Goal: Information Seeking & Learning: Learn about a topic

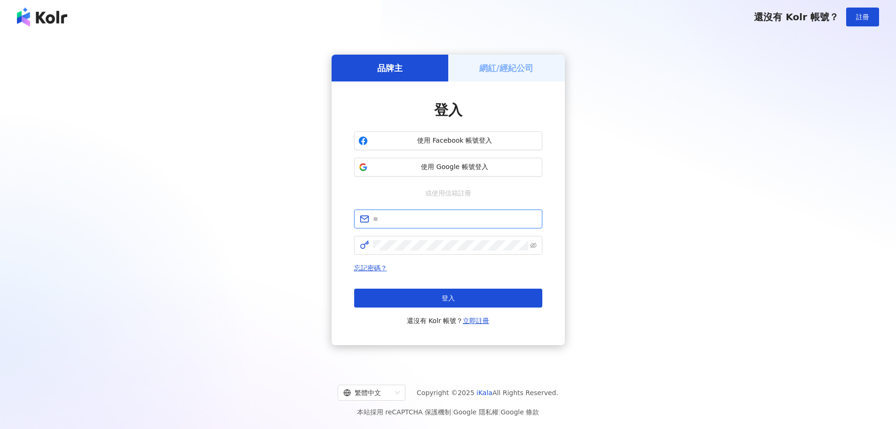
type input "**********"
click at [418, 311] on div "登入 還沒有 Kolr 帳號？ 立即註冊" at bounding box center [448, 307] width 188 height 38
click at [419, 306] on button "登入" at bounding box center [448, 297] width 188 height 19
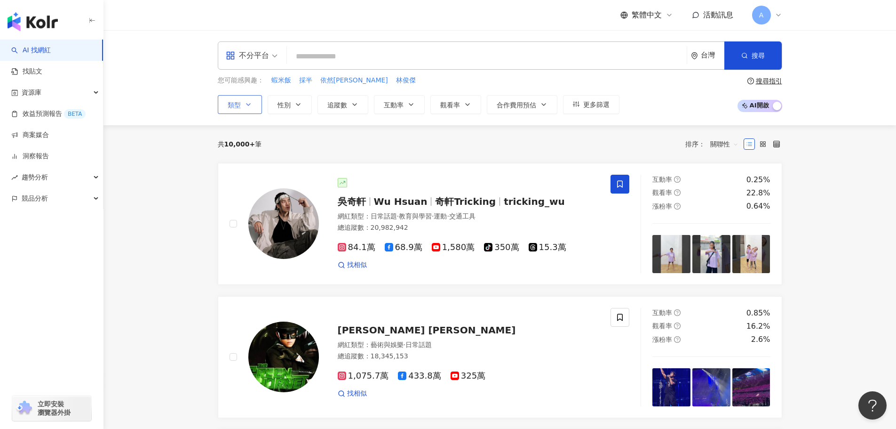
click at [244, 98] on button "類型" at bounding box center [240, 104] width 44 height 19
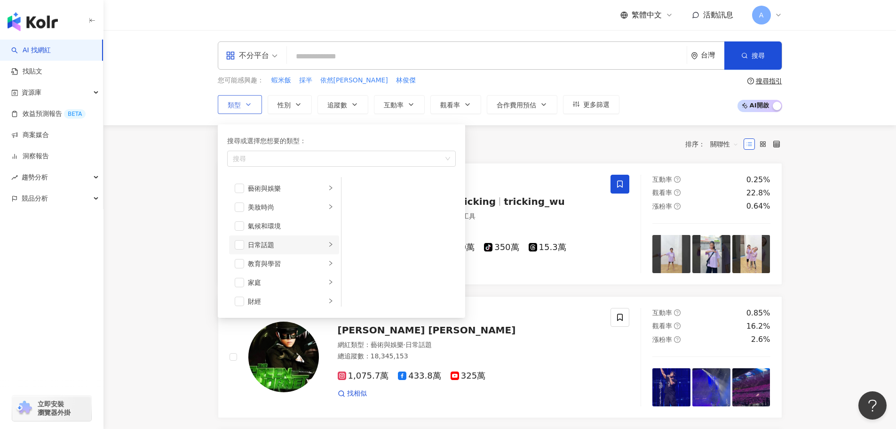
click at [328, 245] on icon "right" at bounding box center [331, 244] width 6 height 6
click at [329, 207] on li "生活風格" at bounding box center [284, 207] width 110 height 19
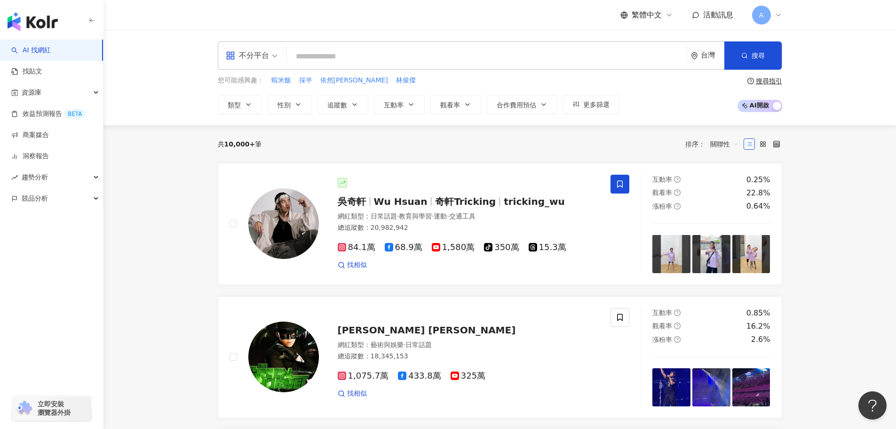
click at [339, 101] on span "追蹤數" at bounding box center [337, 105] width 20 height 8
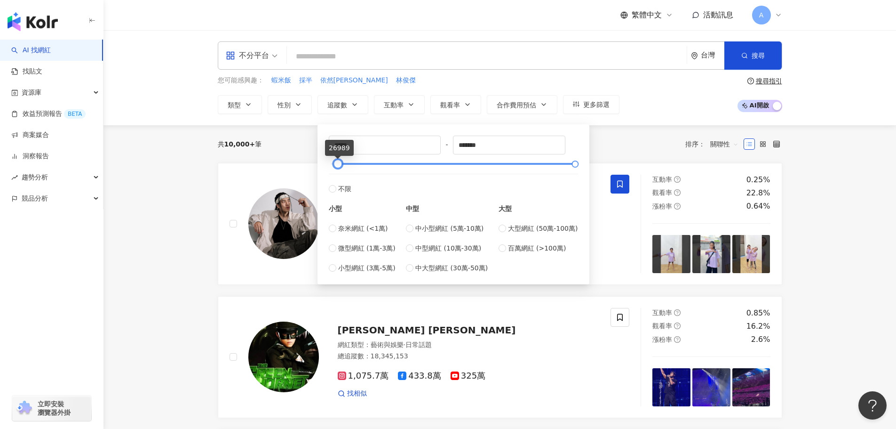
drag, startPoint x: 329, startPoint y: 165, endPoint x: 336, endPoint y: 165, distance: 6.6
click at [336, 165] on div at bounding box center [337, 163] width 5 height 5
drag, startPoint x: 353, startPoint y: 143, endPoint x: 321, endPoint y: 142, distance: 32.5
click at [322, 143] on div "***** - ******* 不限 小型 奈米網紅 (<1萬) 微型網紅 (1萬-3萬) 小型網紅 (3萬-5萬) 中型 中小型網紅 (5萬-10萬) 中型…" at bounding box center [454, 204] width 272 height 160
type input "*****"
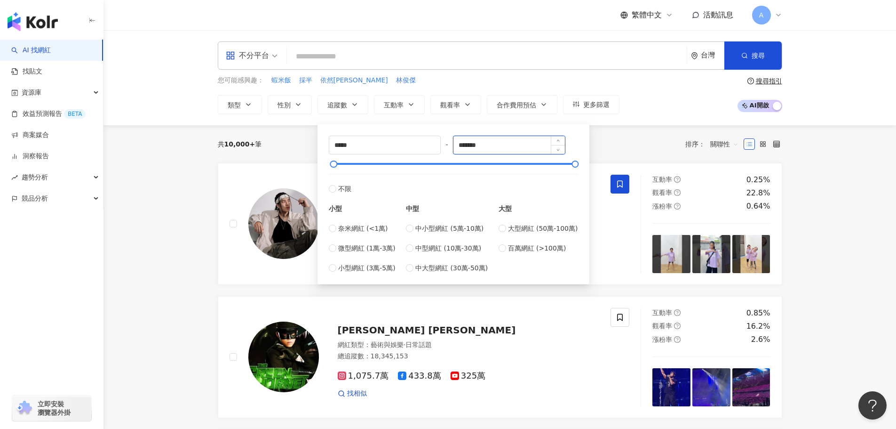
click at [478, 146] on input "*******" at bounding box center [509, 145] width 111 height 18
type input "******"
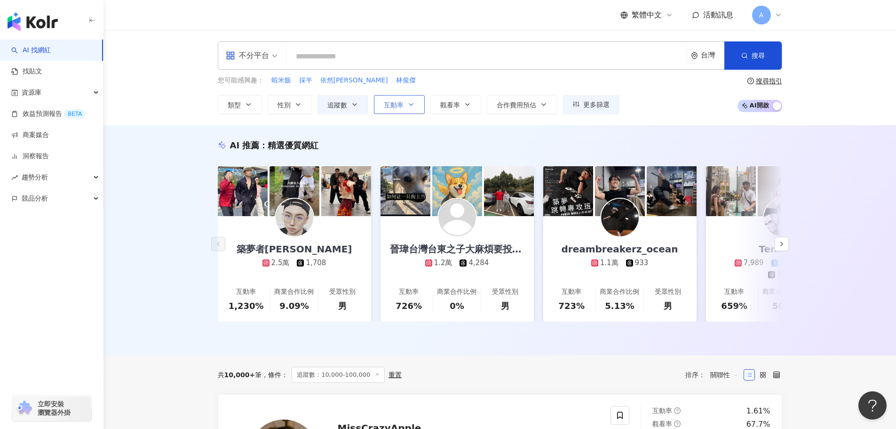
click at [382, 105] on button "互動率" at bounding box center [399, 104] width 51 height 19
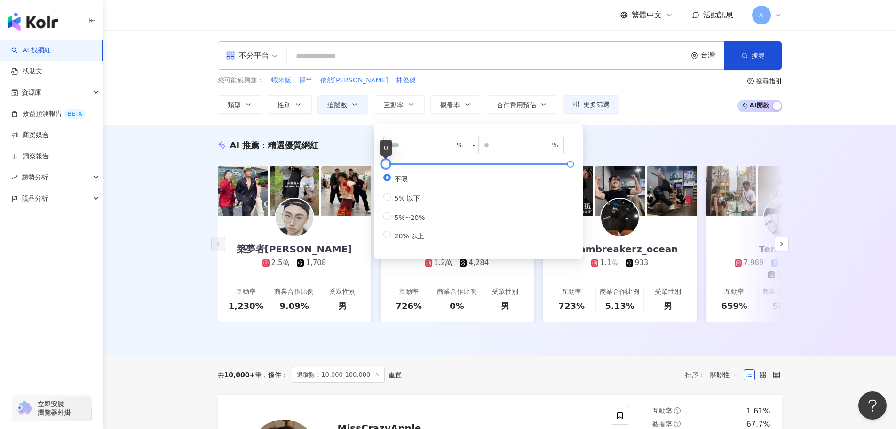
type input "**"
type input "*****"
type input "*"
drag, startPoint x: 385, startPoint y: 164, endPoint x: 374, endPoint y: 163, distance: 11.3
click at [376, 164] on div "* % - ***** % 不限 5% 以下 5%~20% 20% 以上" at bounding box center [478, 191] width 209 height 135
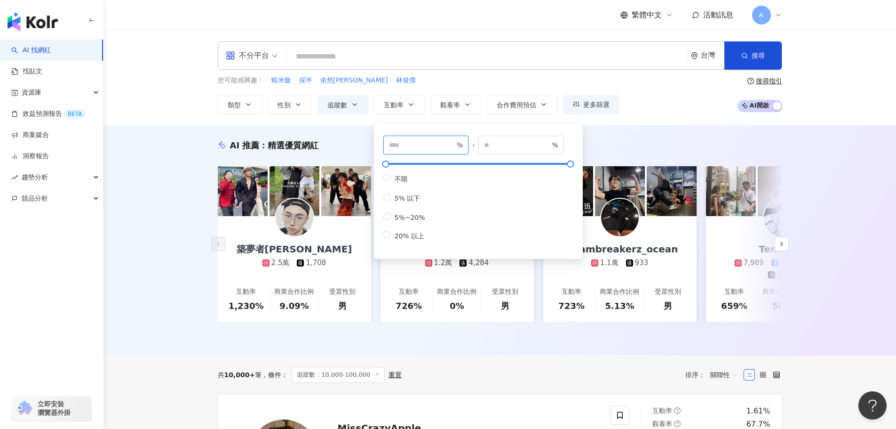
click at [398, 146] on input "*" at bounding box center [422, 145] width 66 height 10
drag, startPoint x: 516, startPoint y: 141, endPoint x: 478, endPoint y: 142, distance: 38.1
click at [478, 142] on div "* % - ***** % 不限 5% 以下 5%~20% 20% 以上" at bounding box center [478, 187] width 190 height 105
type input "*"
drag, startPoint x: 351, startPoint y: 144, endPoint x: 314, endPoint y: 136, distance: 38.0
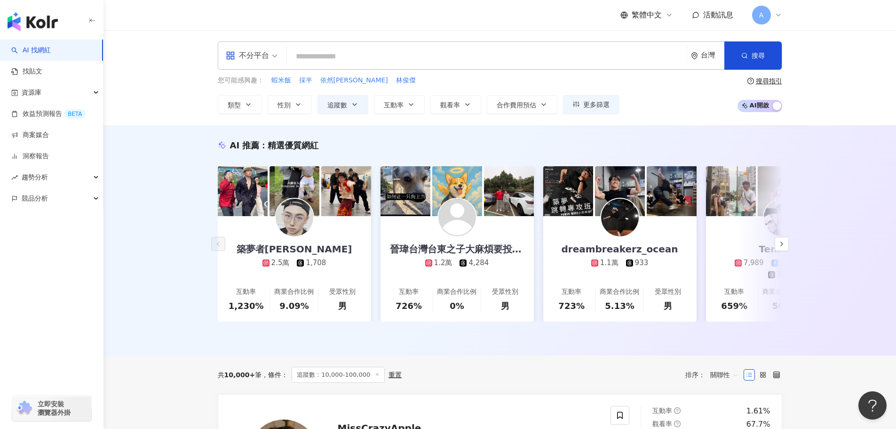
click at [141, 118] on div "不分平台 台灣 搜尋 您可能感興趣： 蝦米飯 採半 依然范特西 林俊傑 類型 性別 追蹤數 互動率 觀看率 合作費用預估 更多篩選 ***** - *****…" at bounding box center [499, 77] width 793 height 95
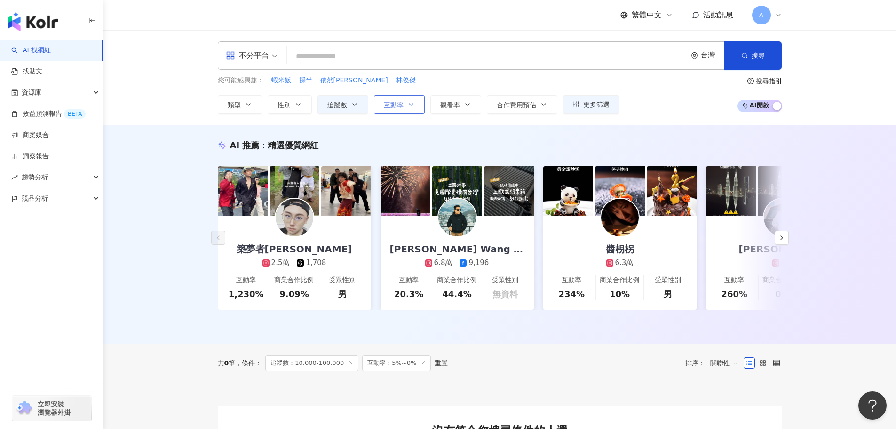
click at [408, 107] on icon "button" at bounding box center [411, 105] width 8 height 8
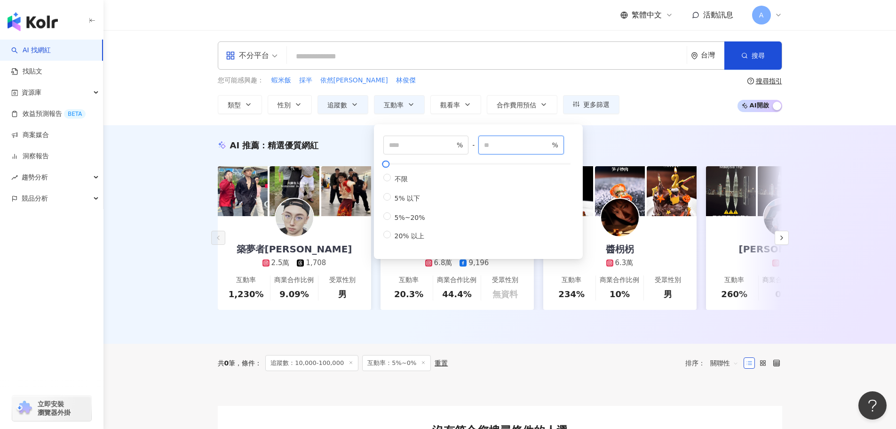
click at [497, 150] on input "*" at bounding box center [517, 145] width 66 height 10
click at [489, 146] on input "*" at bounding box center [517, 145] width 66 height 10
type input "*"
click at [518, 169] on div "* % - * % 不限 5% 以下 5%~20% 20% 以上" at bounding box center [478, 187] width 190 height 105
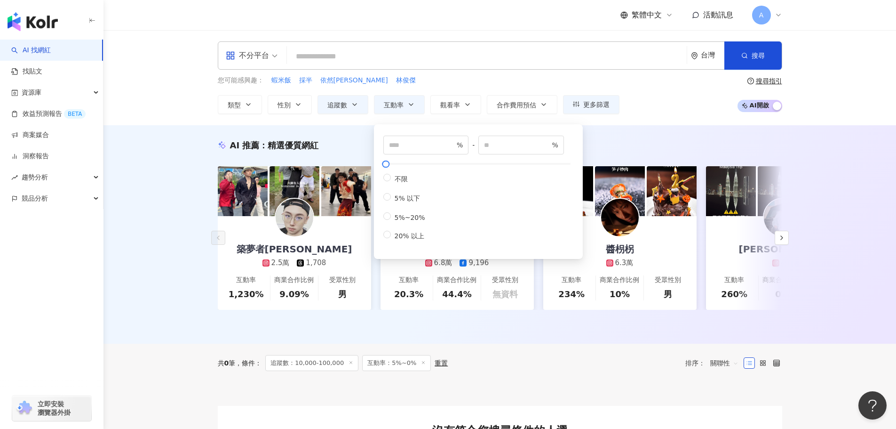
type input "**"
drag, startPoint x: 402, startPoint y: 144, endPoint x: 130, endPoint y: 139, distance: 271.5
click at [134, 142] on main "不分平台 台灣 搜尋 您可能感興趣： 蝦米飯 採半 依然范特西 林俊傑 類型 性別 追蹤數 互動率 觀看率 合作費用預估 更多篩選 ***** - *****…" at bounding box center [499, 302] width 793 height 544
type input "*"
click at [113, 126] on div "AI 推薦 ： 精選優質網紅 築夢者杰哥 2.5萬 1,708 互動率 1,230% 商業合作比例 9.09% 受眾性別 男 Eddie Wang 艾迪王 6…" at bounding box center [499, 234] width 793 height 218
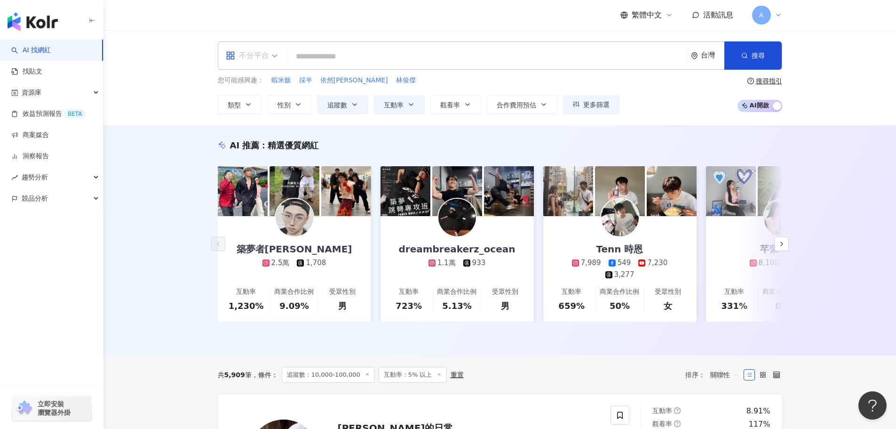
click at [252, 53] on div "不分平台" at bounding box center [247, 55] width 43 height 15
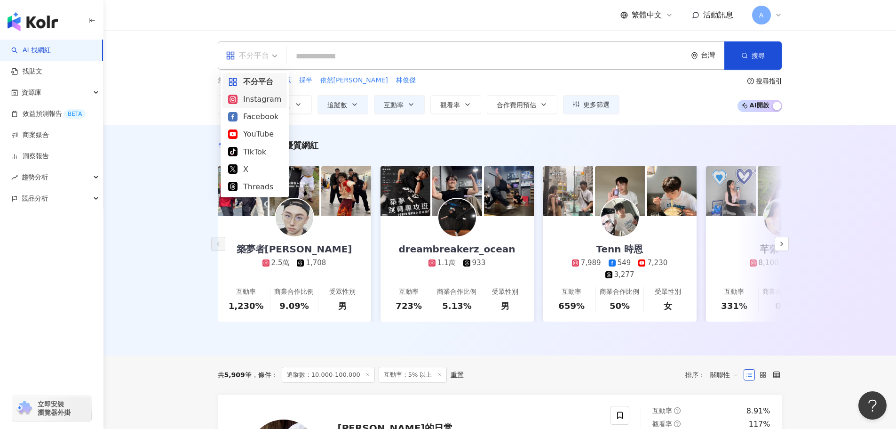
click at [253, 97] on div "Instagram" at bounding box center [254, 99] width 53 height 12
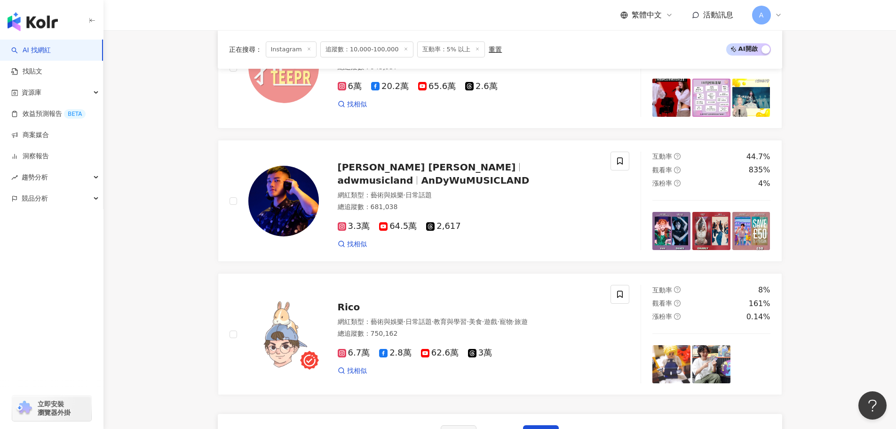
scroll to position [1741, 0]
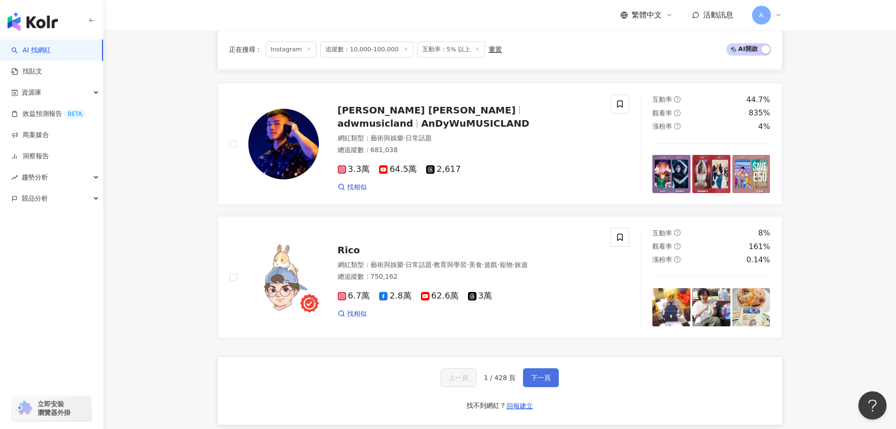
click at [531, 374] on span "下一頁" at bounding box center [541, 378] width 20 height 8
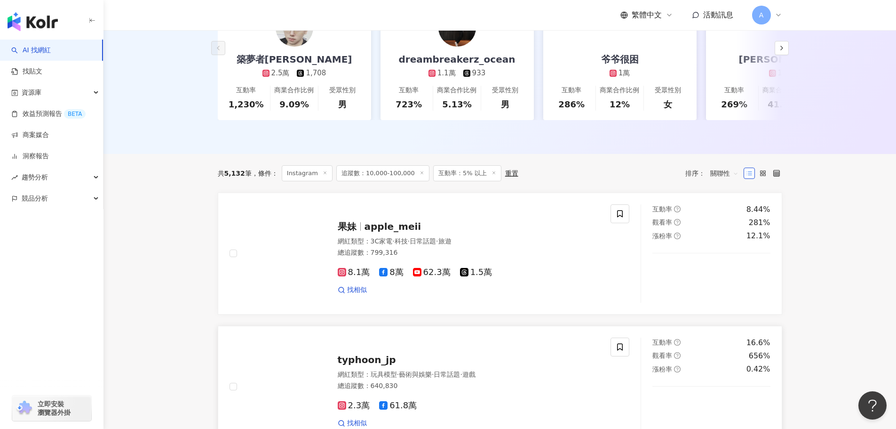
scroll to position [169, 0]
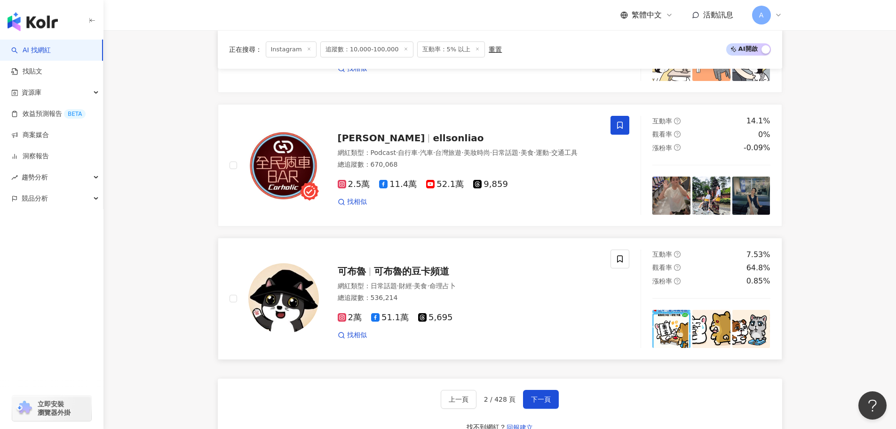
scroll to position [1675, 0]
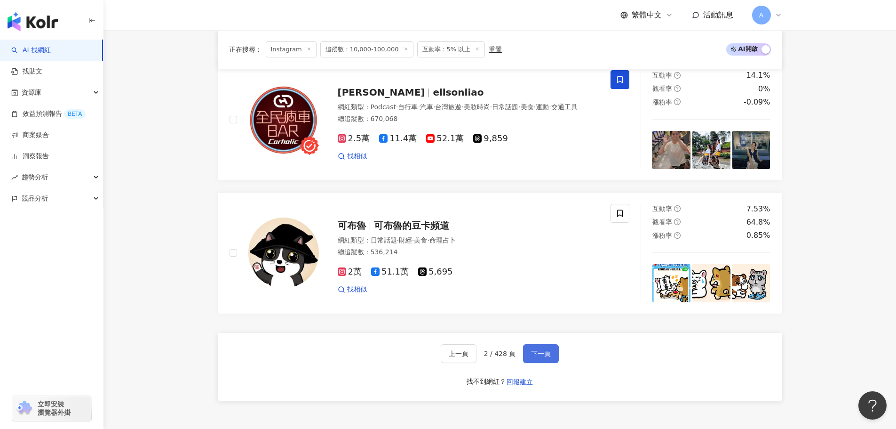
click at [527, 355] on button "下一頁" at bounding box center [541, 353] width 36 height 19
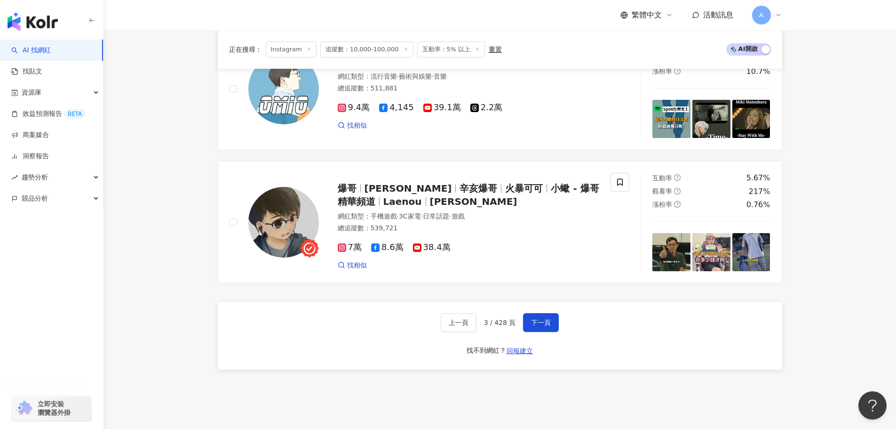
scroll to position [1761, 0]
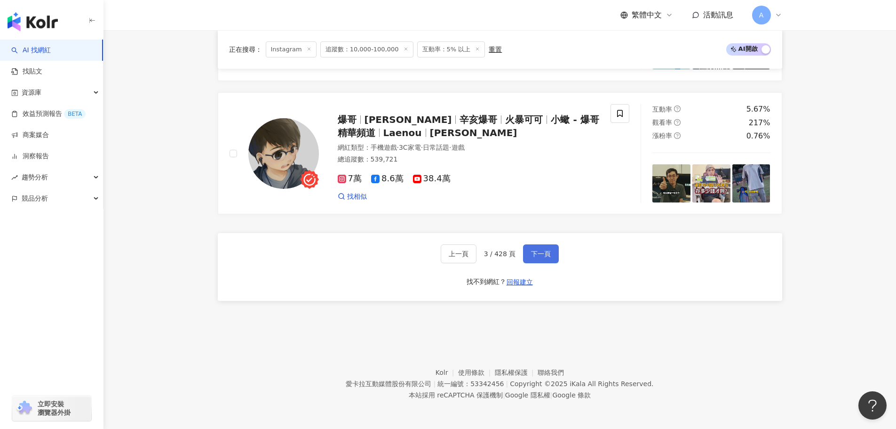
click at [534, 253] on span "下一頁" at bounding box center [541, 254] width 20 height 8
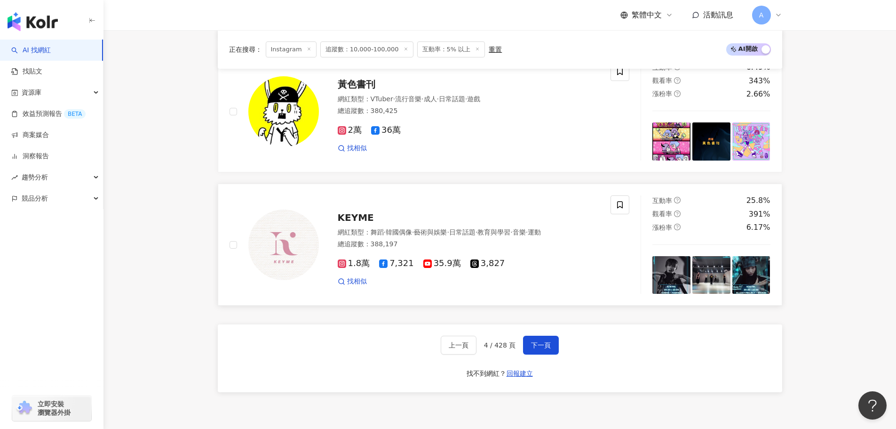
scroll to position [1695, 0]
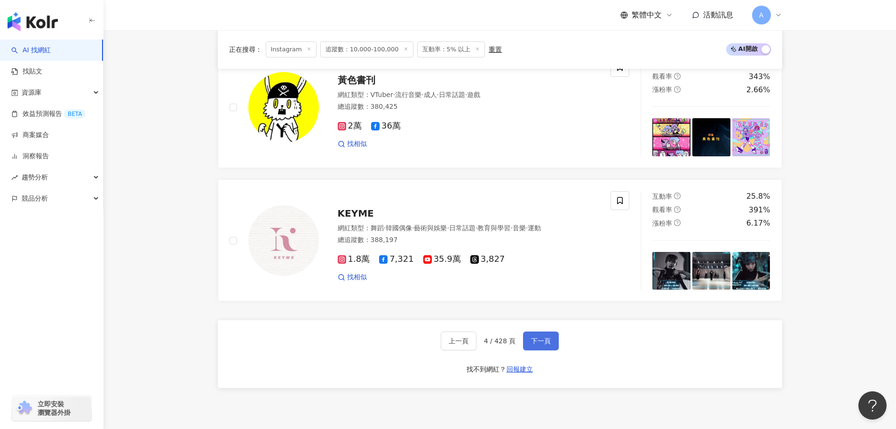
click at [546, 344] on span "下一頁" at bounding box center [541, 341] width 20 height 8
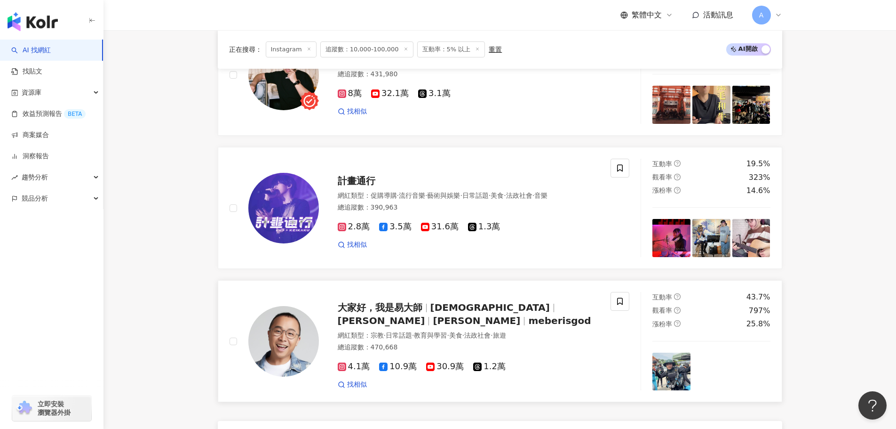
scroll to position [1620, 0]
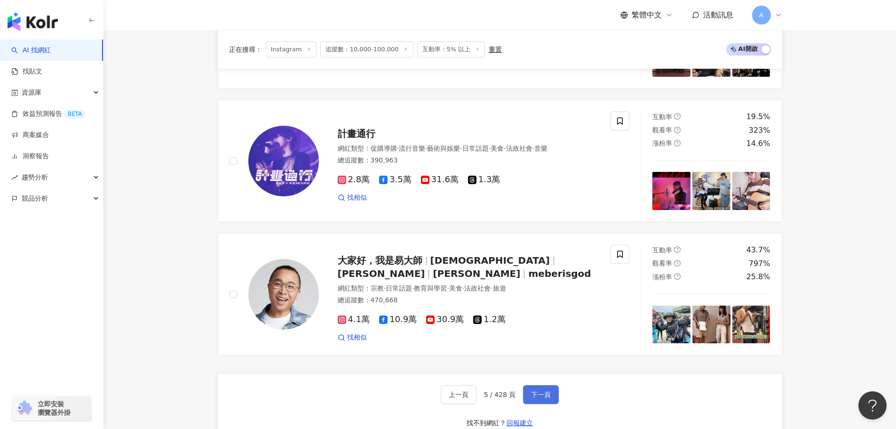
click at [535, 394] on span "下一頁" at bounding box center [541, 394] width 20 height 8
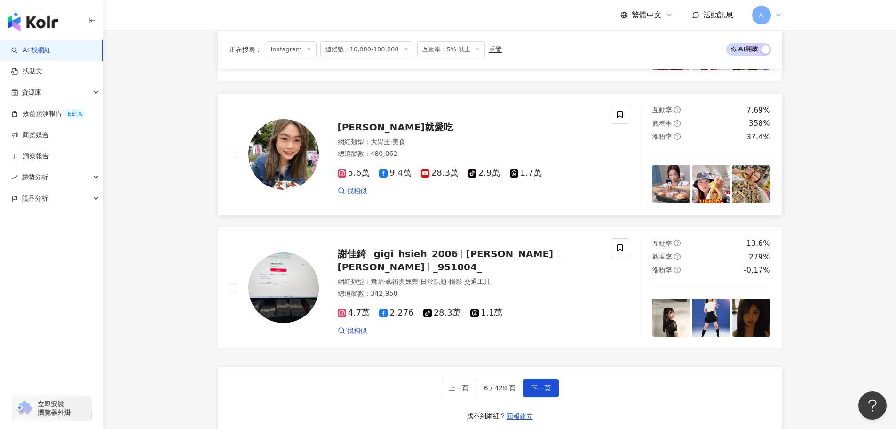
click at [227, 183] on div "小慧就愛吃 網紅類型 ： 大胃王 · 美食 總追蹤數 ： 480,062 5.6萬 9.4萬 28.3萬 tiktok-icon 2.9萬 1.7萬 找相似" at bounding box center [429, 154] width 423 height 98
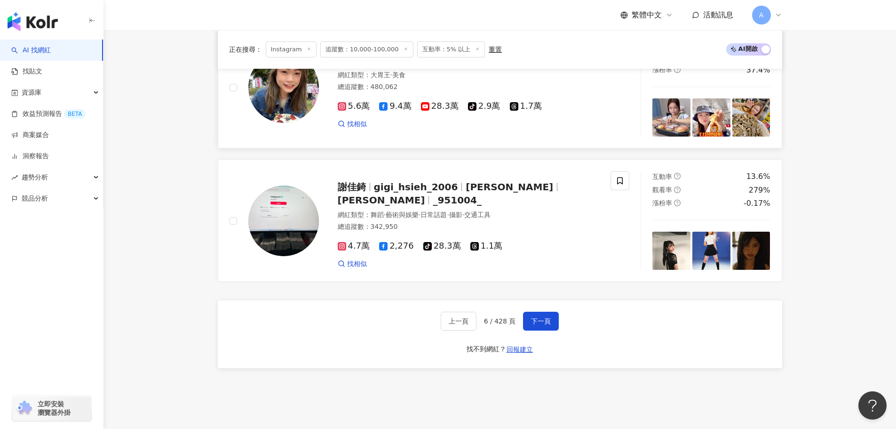
scroll to position [1761, 0]
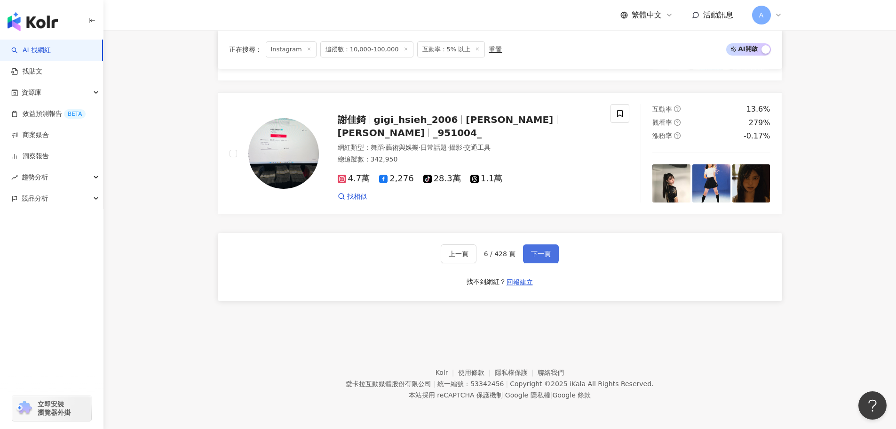
click at [538, 253] on span "下一頁" at bounding box center [541, 254] width 20 height 8
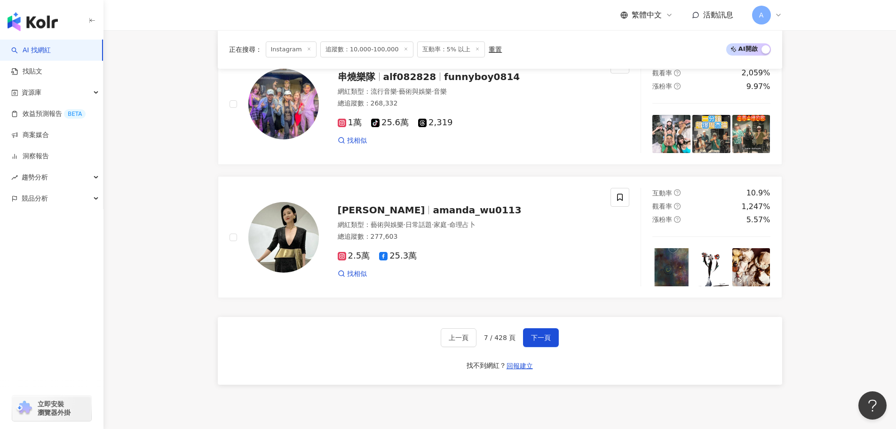
scroll to position [1679, 0]
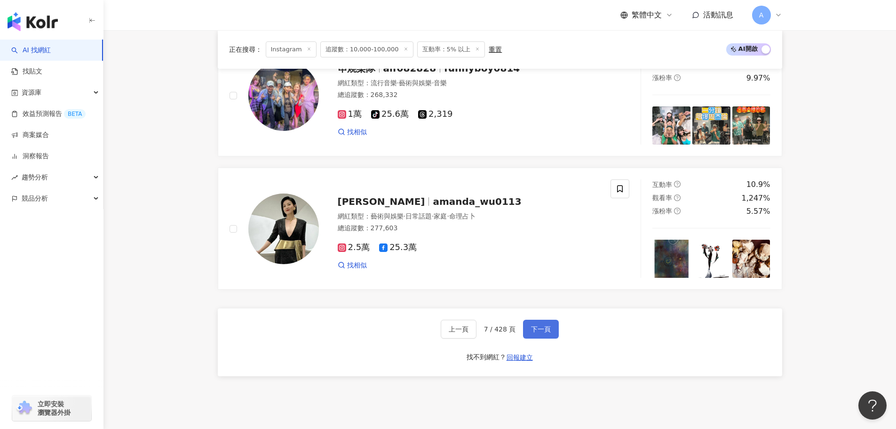
click at [538, 333] on span "下一頁" at bounding box center [541, 329] width 20 height 8
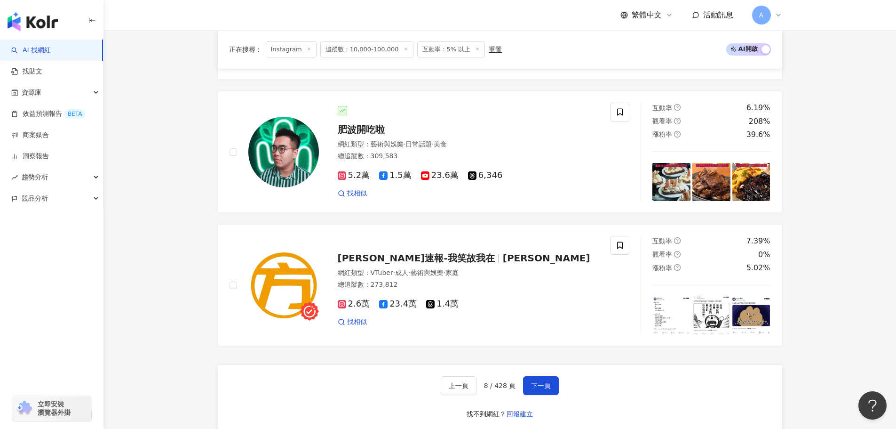
scroll to position [1685, 0]
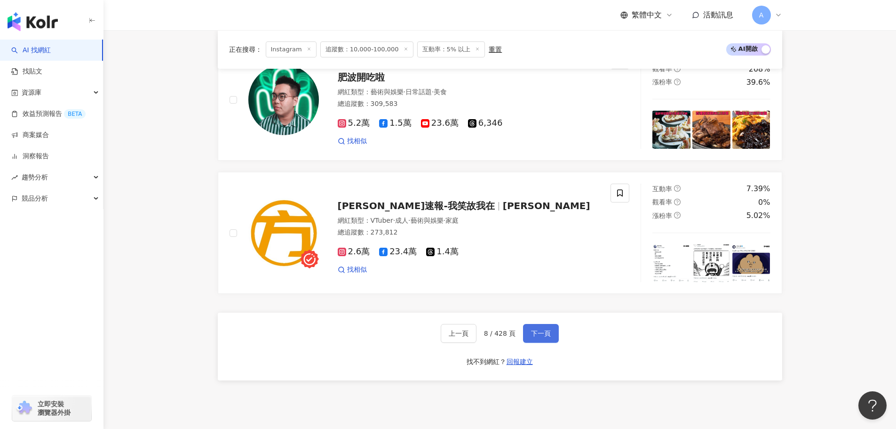
click at [539, 337] on span "下一頁" at bounding box center [541, 333] width 20 height 8
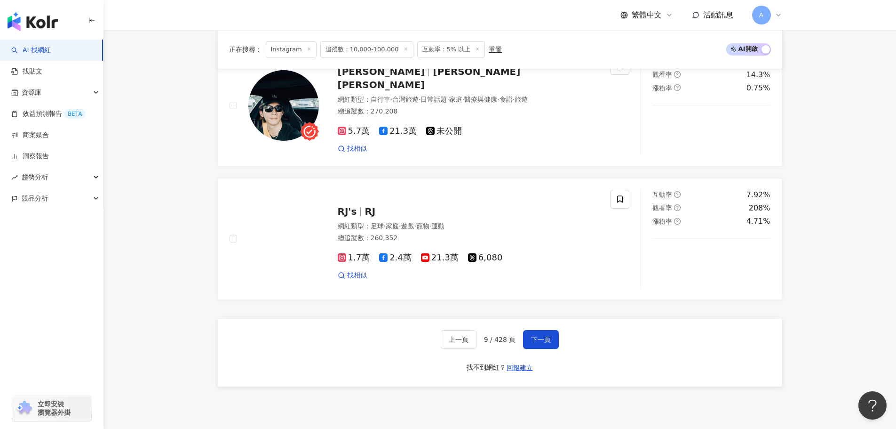
scroll to position [1701, 0]
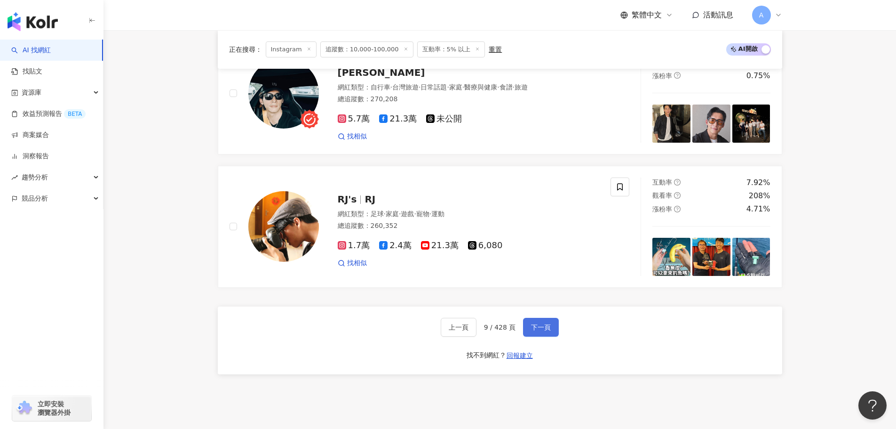
click at [545, 336] on button "下一頁" at bounding box center [541, 327] width 36 height 19
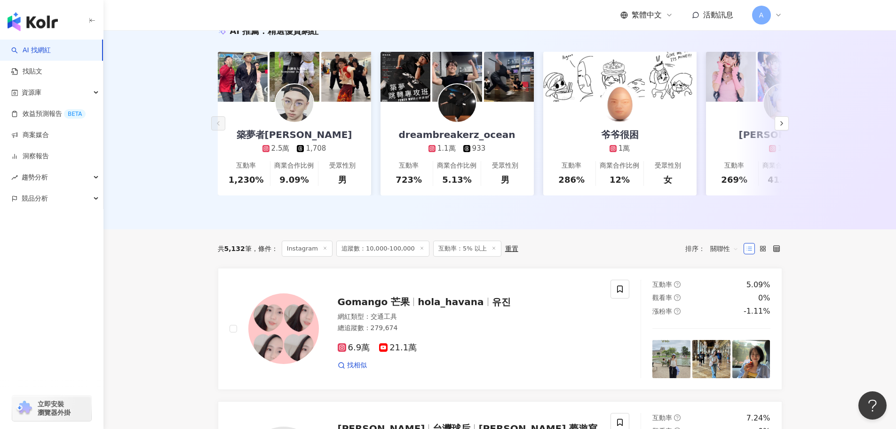
scroll to position [80, 0]
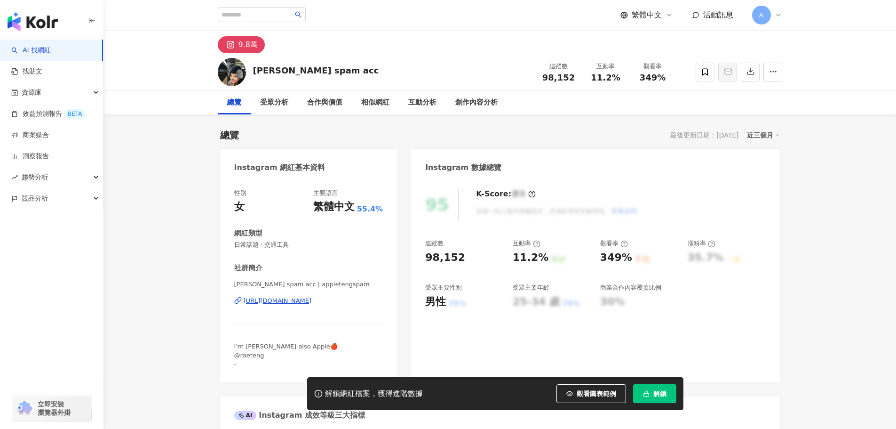
click at [294, 300] on div "https://www.instagram.com/appletengspam/" at bounding box center [278, 300] width 68 height 8
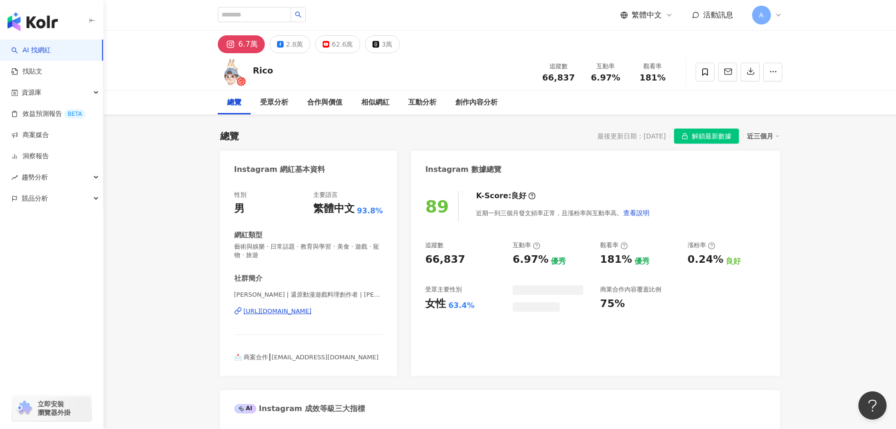
click at [271, 300] on span "瑞可RICO | 還原動漫遊戲料理創作者 | otakuruey" at bounding box center [308, 294] width 149 height 9
click at [272, 310] on div "https://www.instagram.com/otakuruey/" at bounding box center [278, 311] width 68 height 8
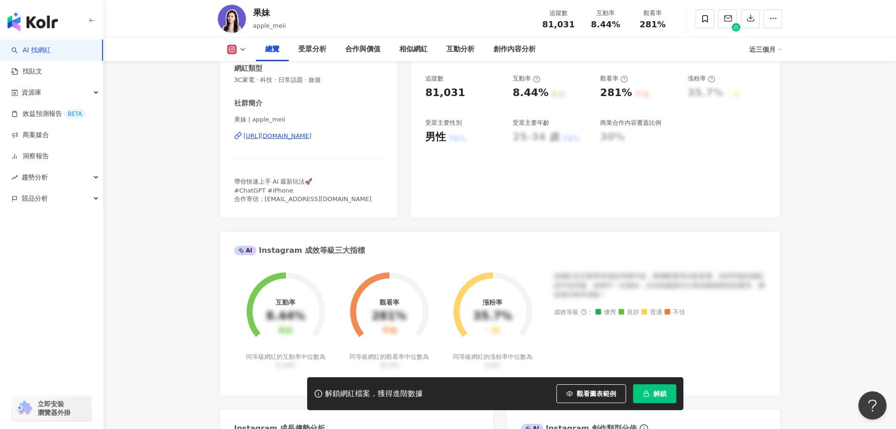
scroll to position [94, 0]
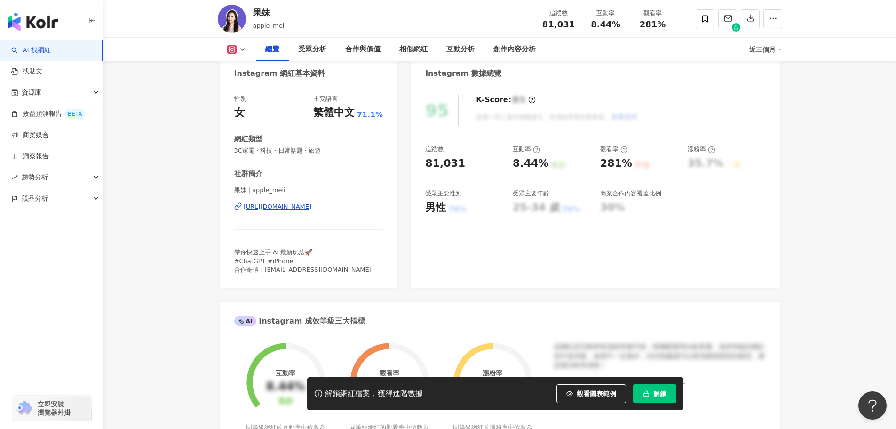
click at [274, 206] on div "https://www.instagram.com/apple_meii/" at bounding box center [278, 206] width 68 height 8
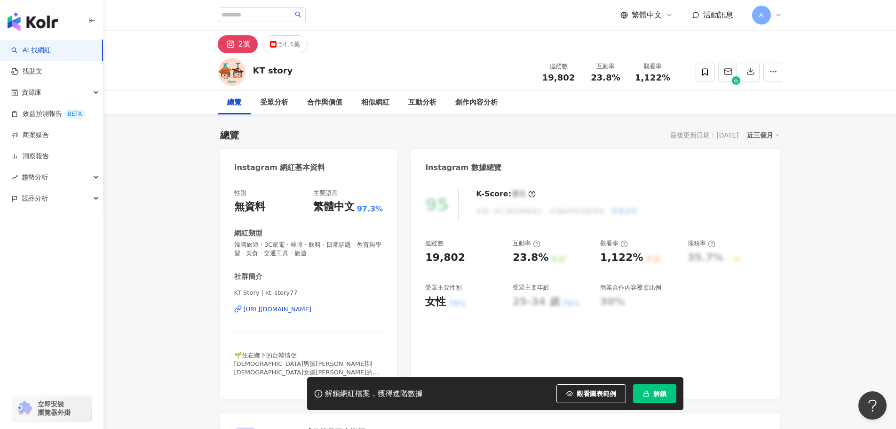
click at [249, 308] on div "https://www.instagram.com/kt_story77/" at bounding box center [278, 309] width 68 height 8
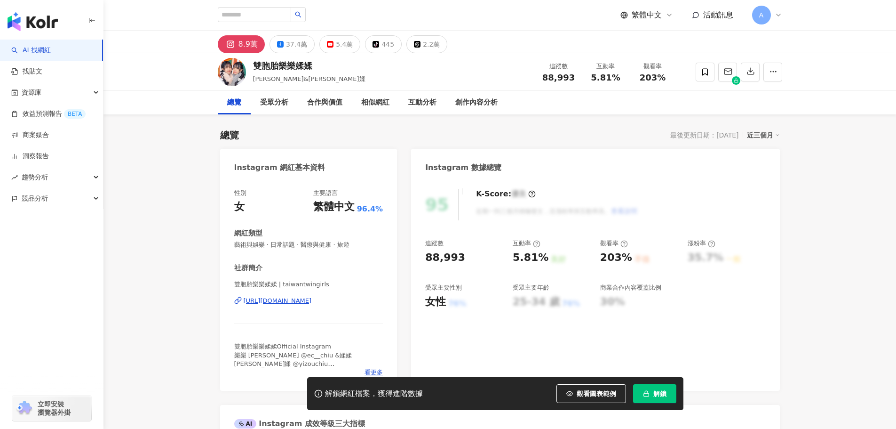
click at [262, 305] on div "[URL][DOMAIN_NAME]" at bounding box center [278, 300] width 68 height 8
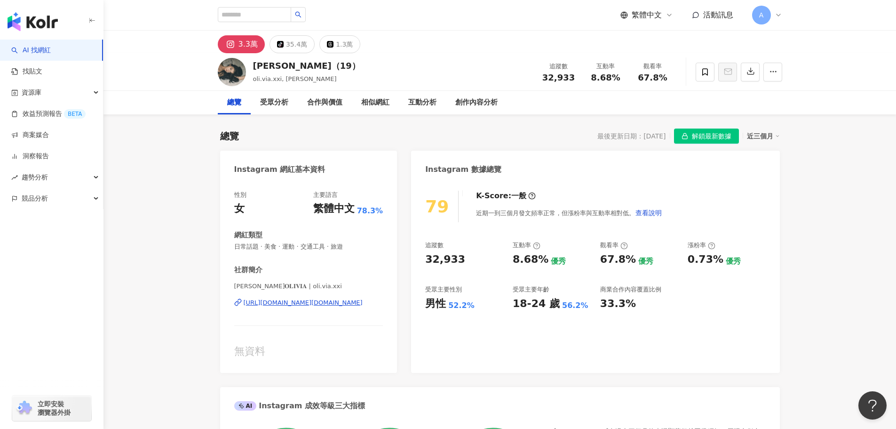
click at [312, 303] on div "https://www.instagram.com/oli.via.xxi/" at bounding box center [303, 302] width 119 height 8
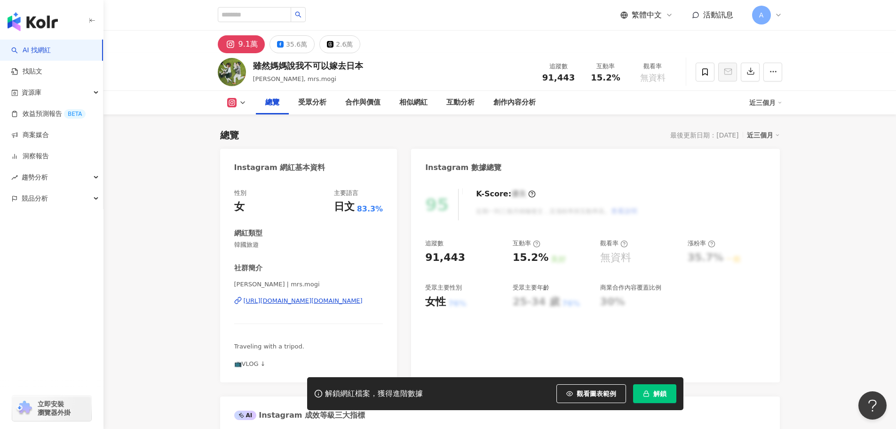
click at [343, 305] on div "Yihan Lin | mrs.mogi https://www.instagram.com/mrs.mogi/" at bounding box center [308, 307] width 149 height 55
click at [343, 290] on div "Yihan Lin | mrs.mogi https://www.instagram.com/mrs.mogi/" at bounding box center [308, 307] width 149 height 55
click at [340, 299] on div "[URL][DOMAIN_NAME][DOMAIN_NAME]" at bounding box center [303, 300] width 119 height 8
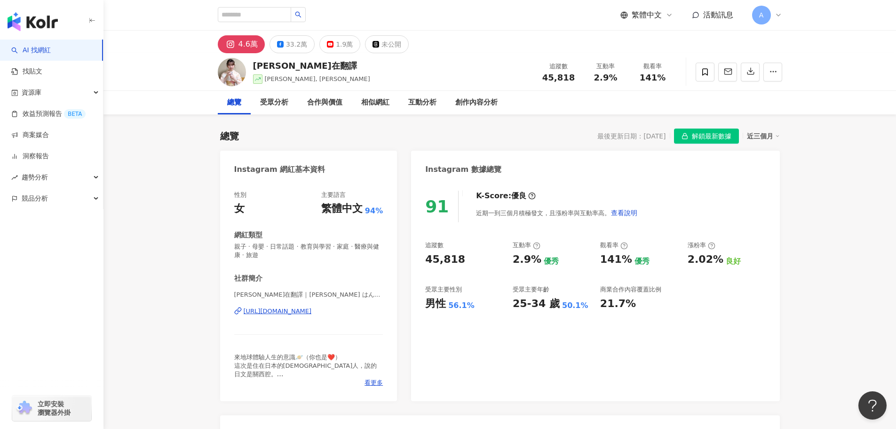
click at [253, 311] on div "[URL][DOMAIN_NAME]" at bounding box center [278, 311] width 68 height 8
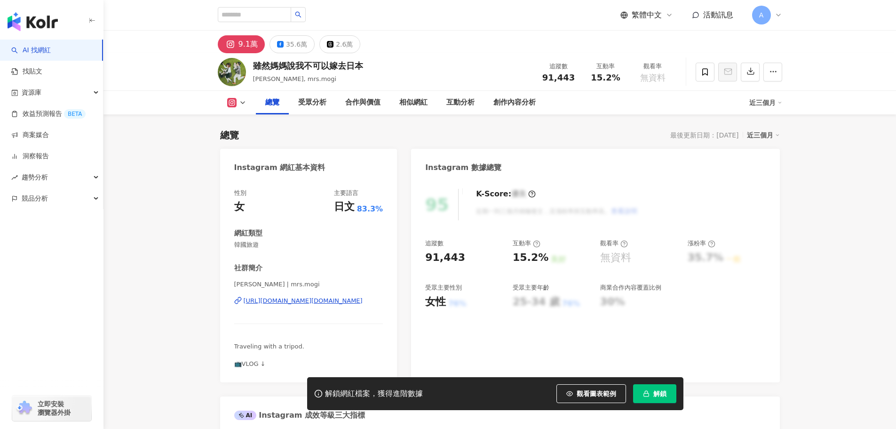
click at [274, 303] on div "[URL][DOMAIN_NAME][DOMAIN_NAME]" at bounding box center [303, 300] width 119 height 8
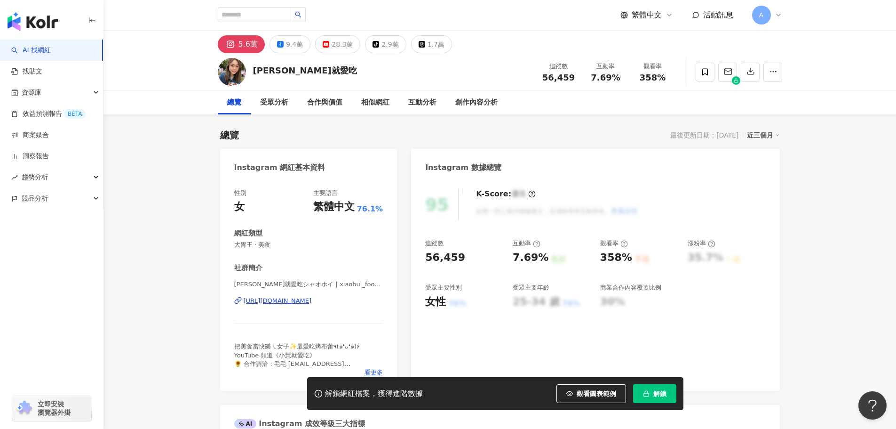
click at [274, 305] on div "[URL][DOMAIN_NAME]" at bounding box center [278, 300] width 68 height 8
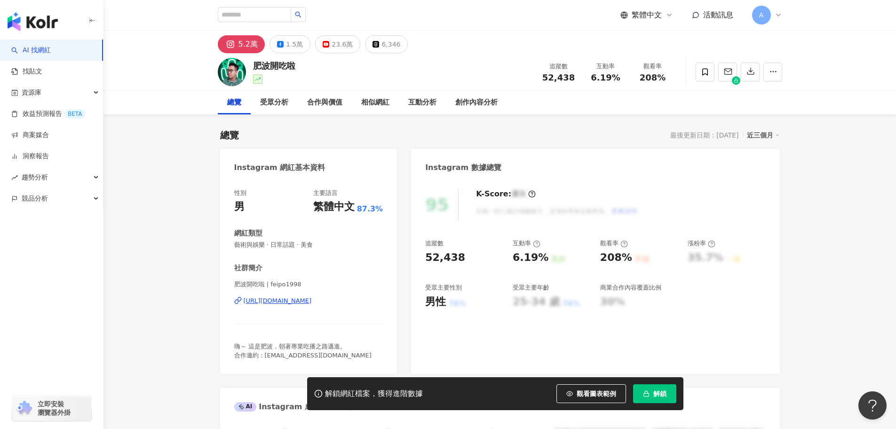
click at [273, 299] on div "[URL][DOMAIN_NAME]" at bounding box center [278, 300] width 68 height 8
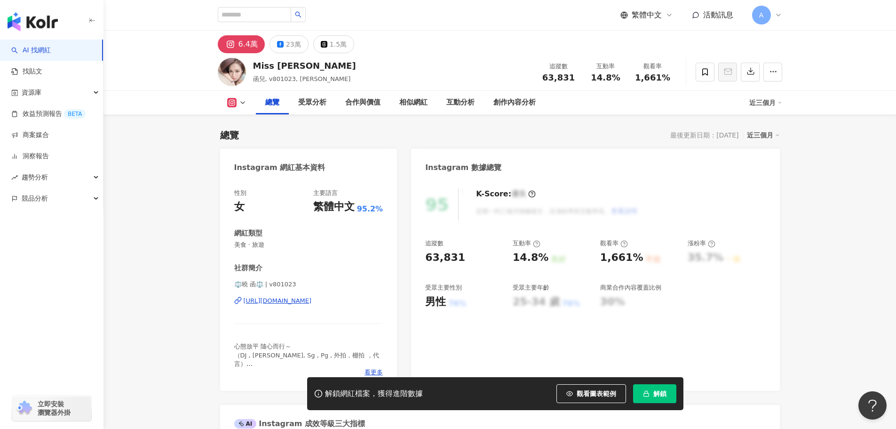
click at [303, 297] on div "https://www.instagram.com/v801023/" at bounding box center [278, 300] width 68 height 8
